Goal: Task Accomplishment & Management: Manage account settings

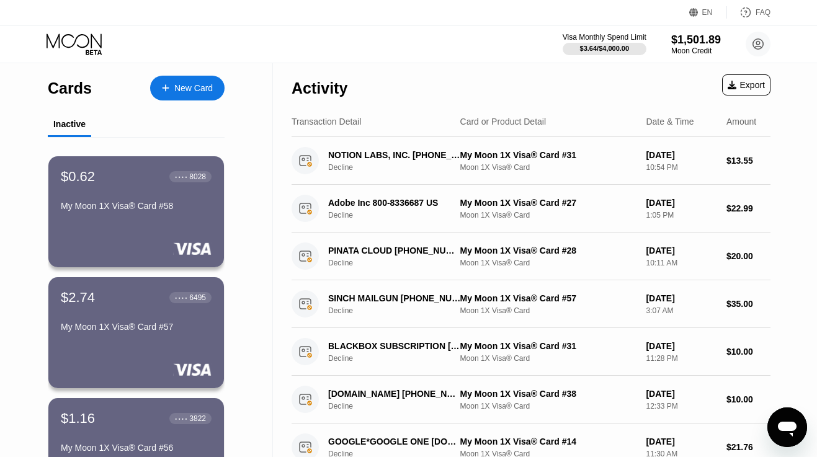
click at [190, 78] on div "New Card" at bounding box center [187, 88] width 74 height 25
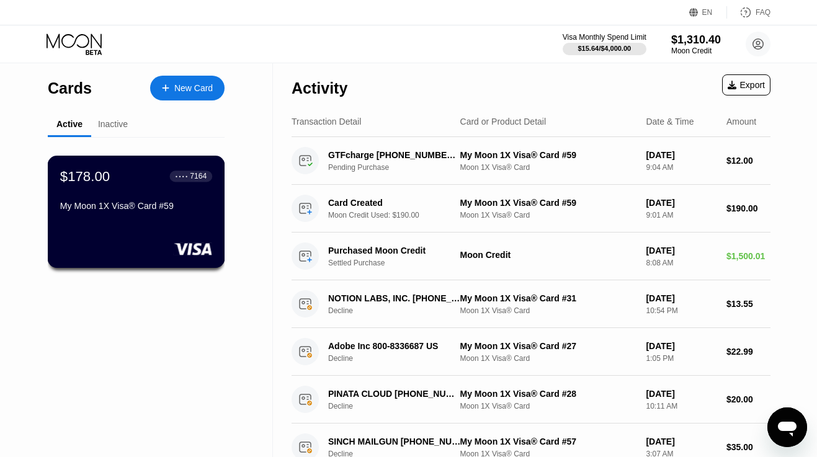
click at [157, 200] on div "$178.00 ● ● ● ● 7164 My Moon 1X Visa® Card #59" at bounding box center [136, 192] width 152 height 48
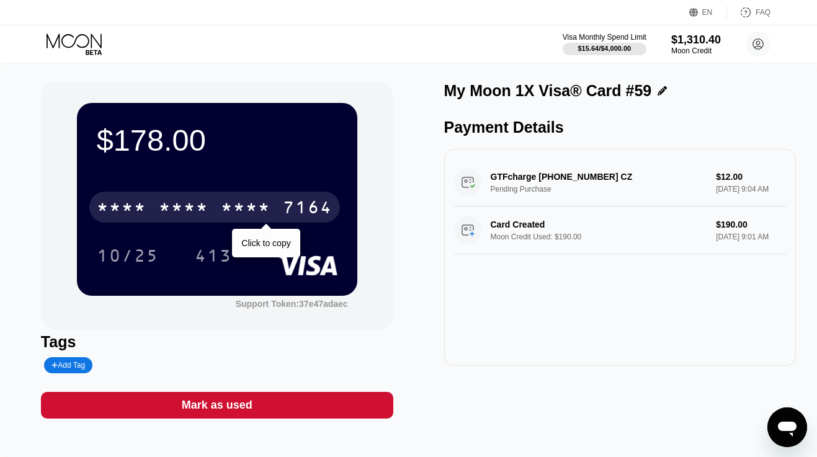
click at [174, 203] on div "* * * *" at bounding box center [184, 209] width 50 height 20
click at [174, 203] on div "6500" at bounding box center [184, 209] width 50 height 20
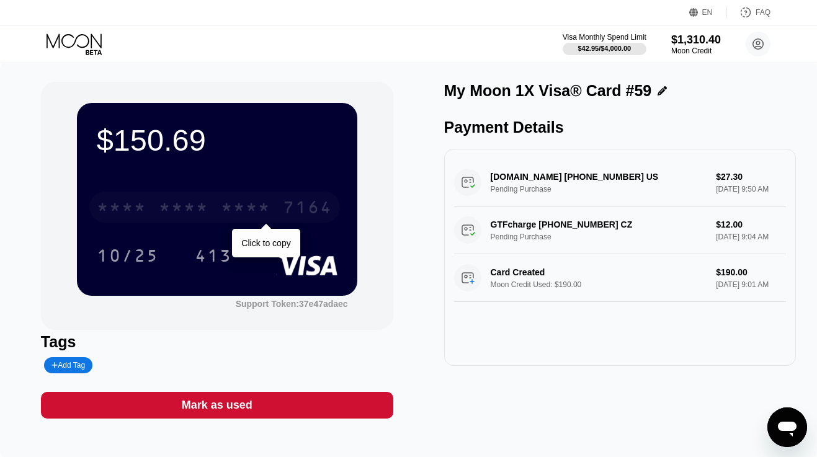
click at [207, 204] on div "* * * *" at bounding box center [184, 209] width 50 height 20
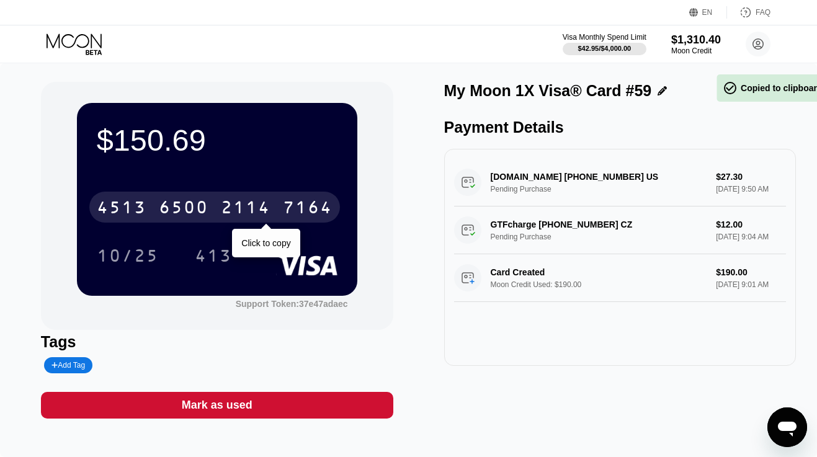
click at [207, 204] on div "6500" at bounding box center [184, 209] width 50 height 20
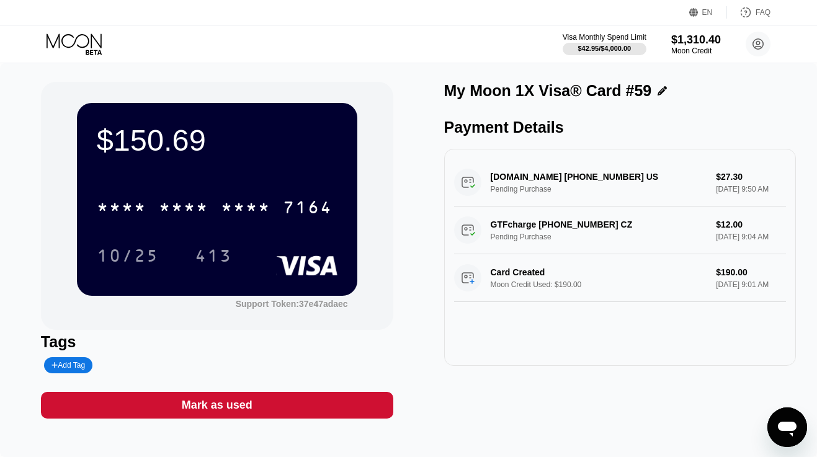
click at [79, 42] on icon at bounding box center [76, 44] width 58 height 22
